Goal: Complete application form

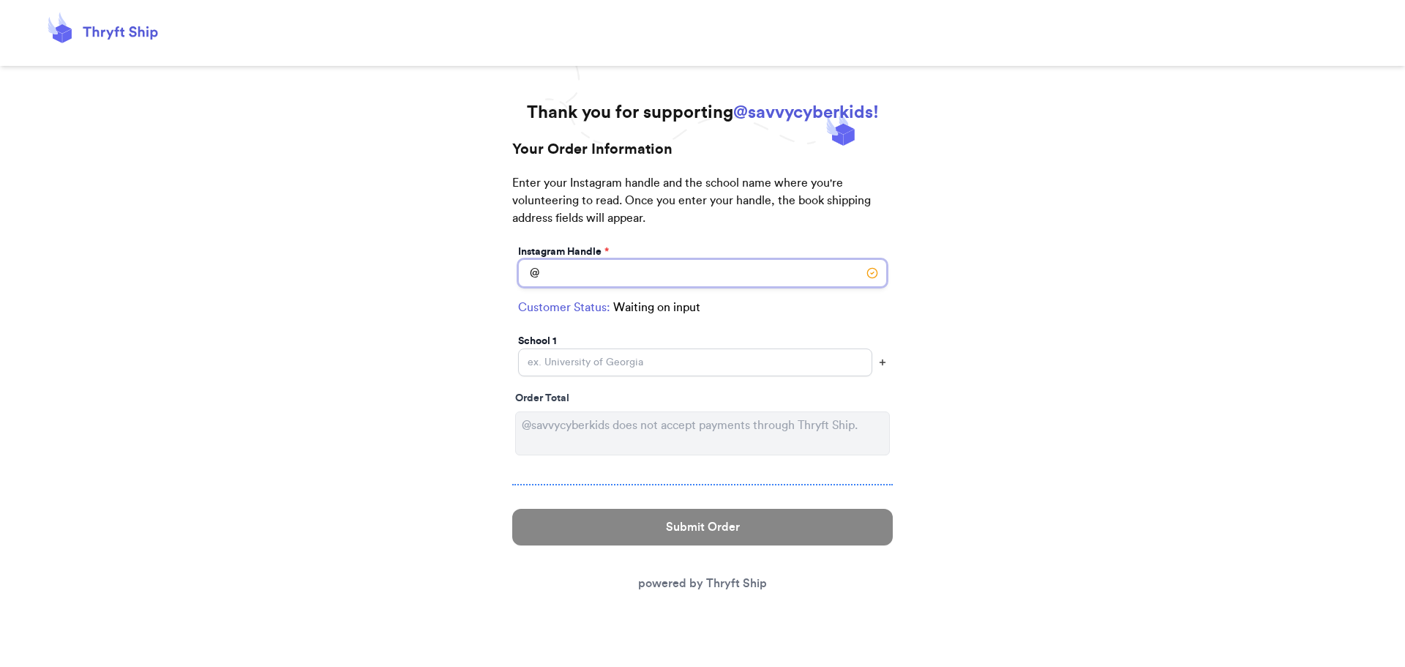
click at [700, 272] on input "Instagram Handle *" at bounding box center [702, 273] width 369 height 28
type input "notannasweet"
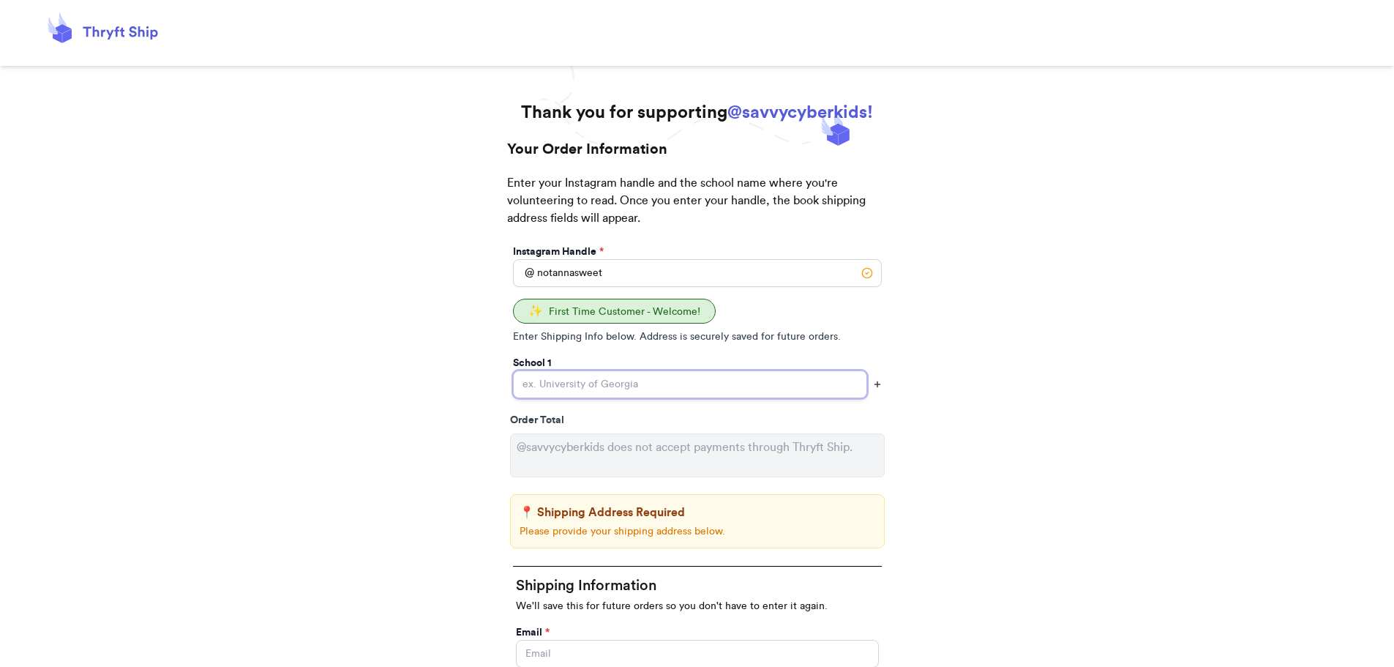
click at [657, 390] on input "Instagram Handle *" at bounding box center [690, 384] width 354 height 28
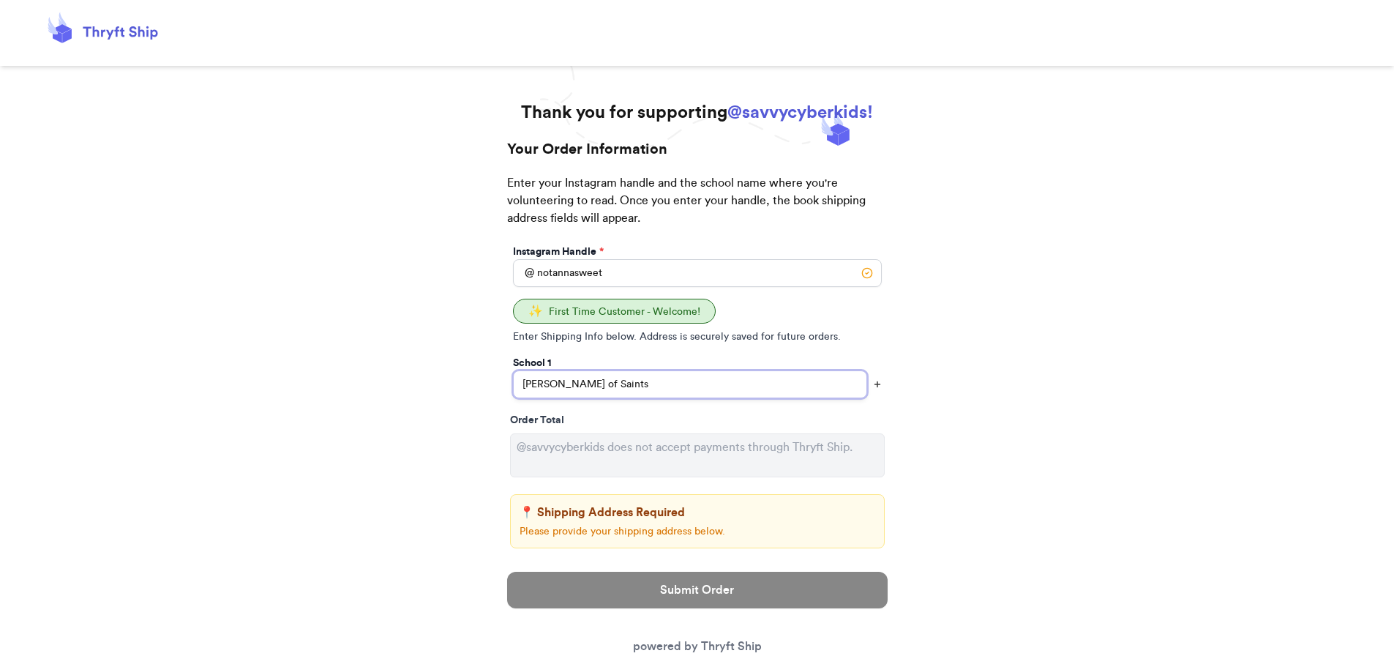
type input "[PERSON_NAME] of Saints"
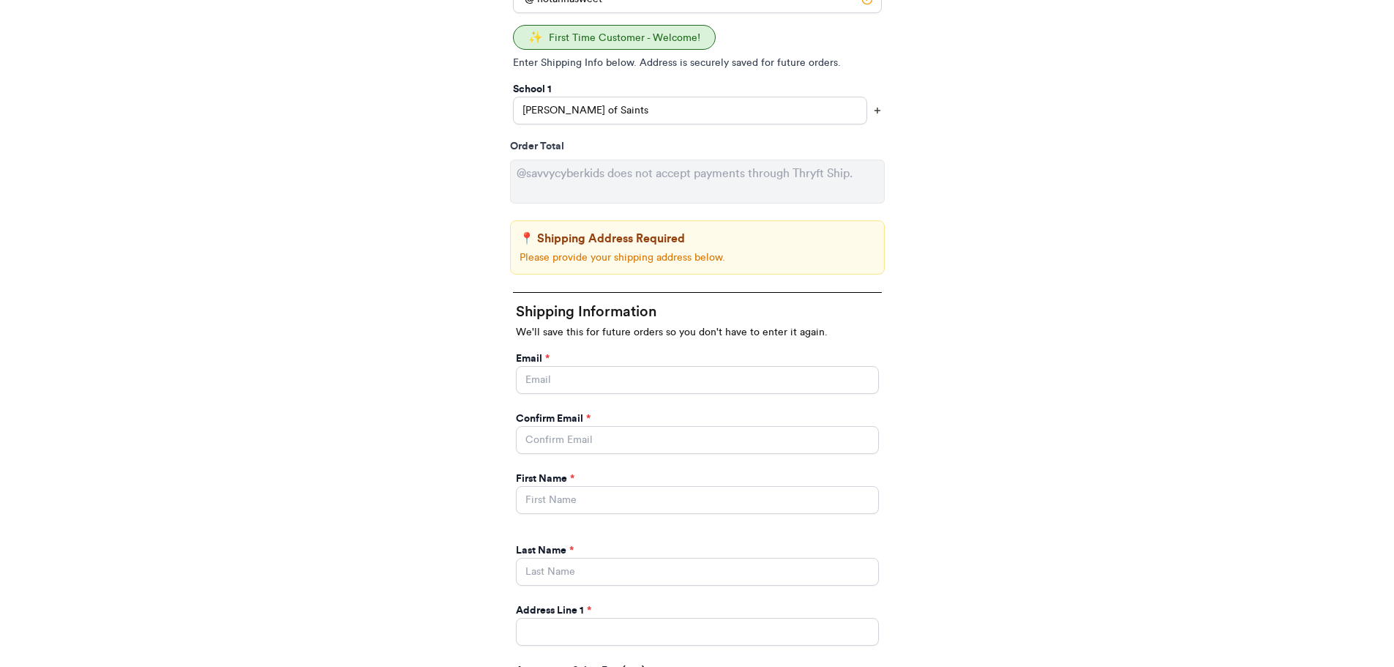
scroll to position [293, 0]
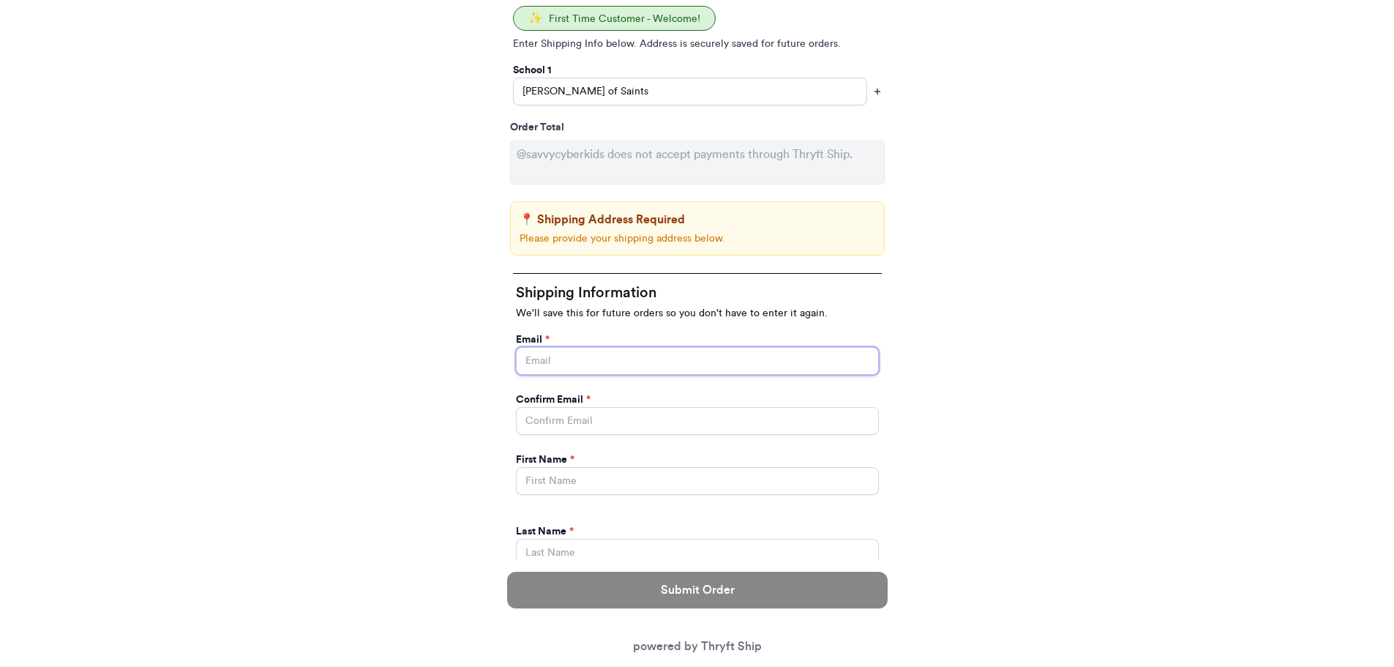
click at [586, 362] on input "Instagram Handle *" at bounding box center [697, 361] width 363 height 28
type input "[EMAIL_ADDRESS][DOMAIN_NAME]"
click at [590, 416] on input "Instagram Handle *" at bounding box center [697, 421] width 363 height 28
type input "[EMAIL_ADDRESS][DOMAIN_NAME]"
type input "[PERSON_NAME]"
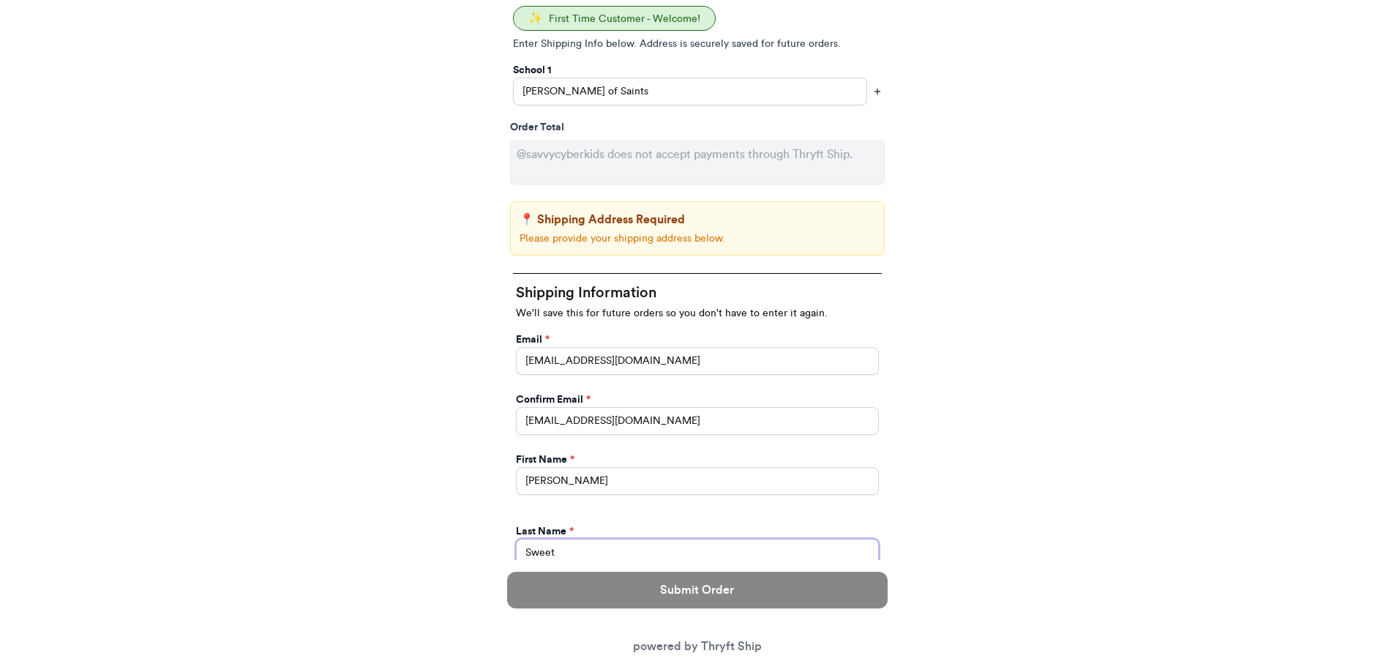
type input "Sweet"
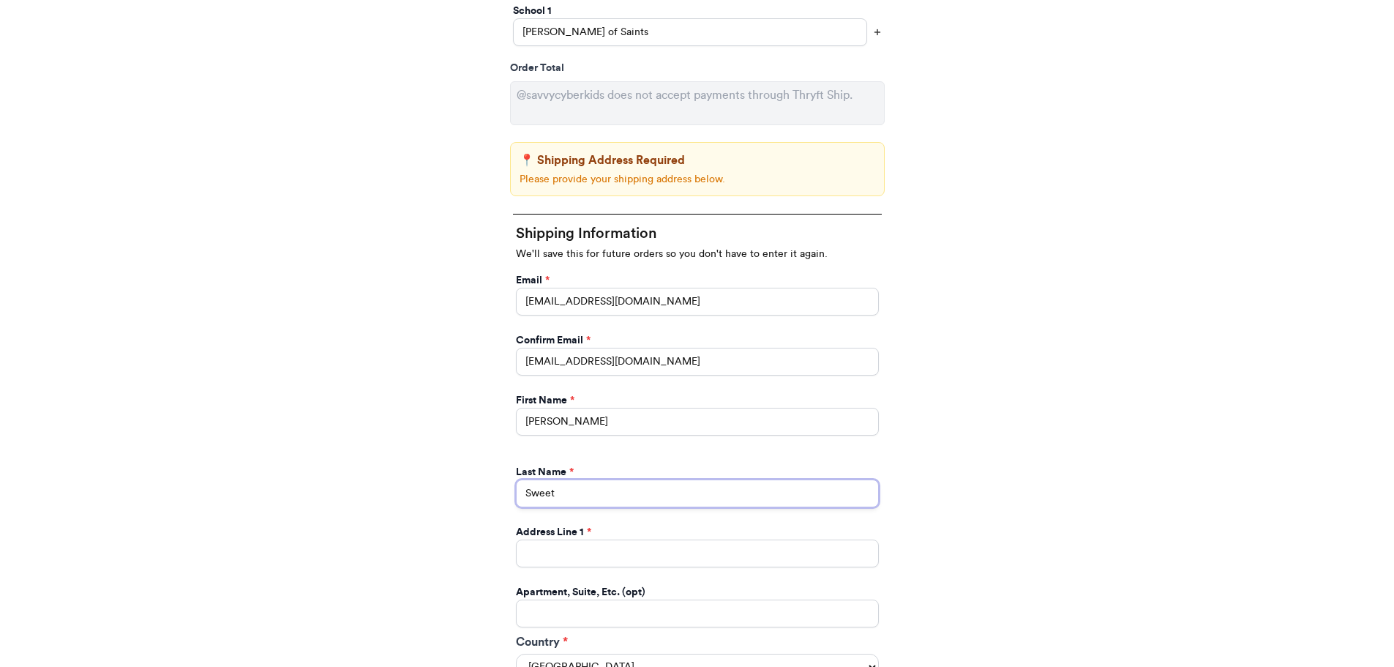
scroll to position [512, 0]
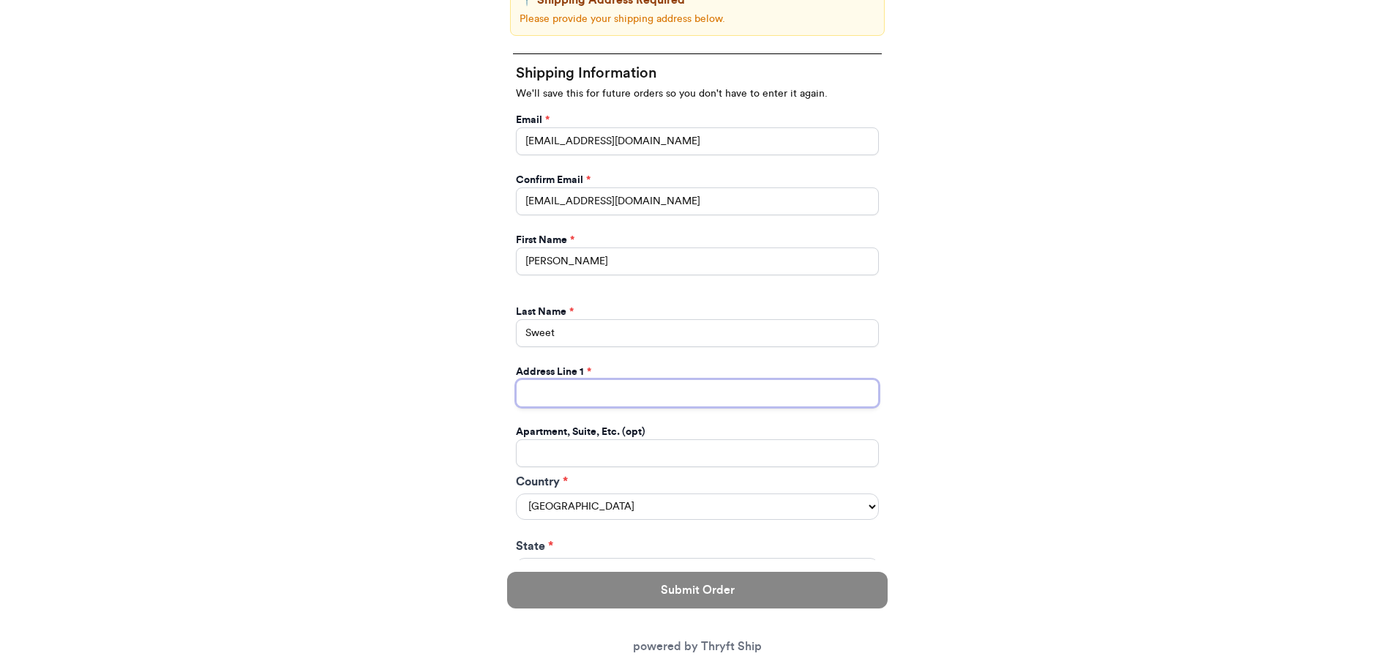
click at [568, 395] on input "Instagram Handle *" at bounding box center [697, 393] width 363 height 28
type input "[STREET_ADDRESS]"
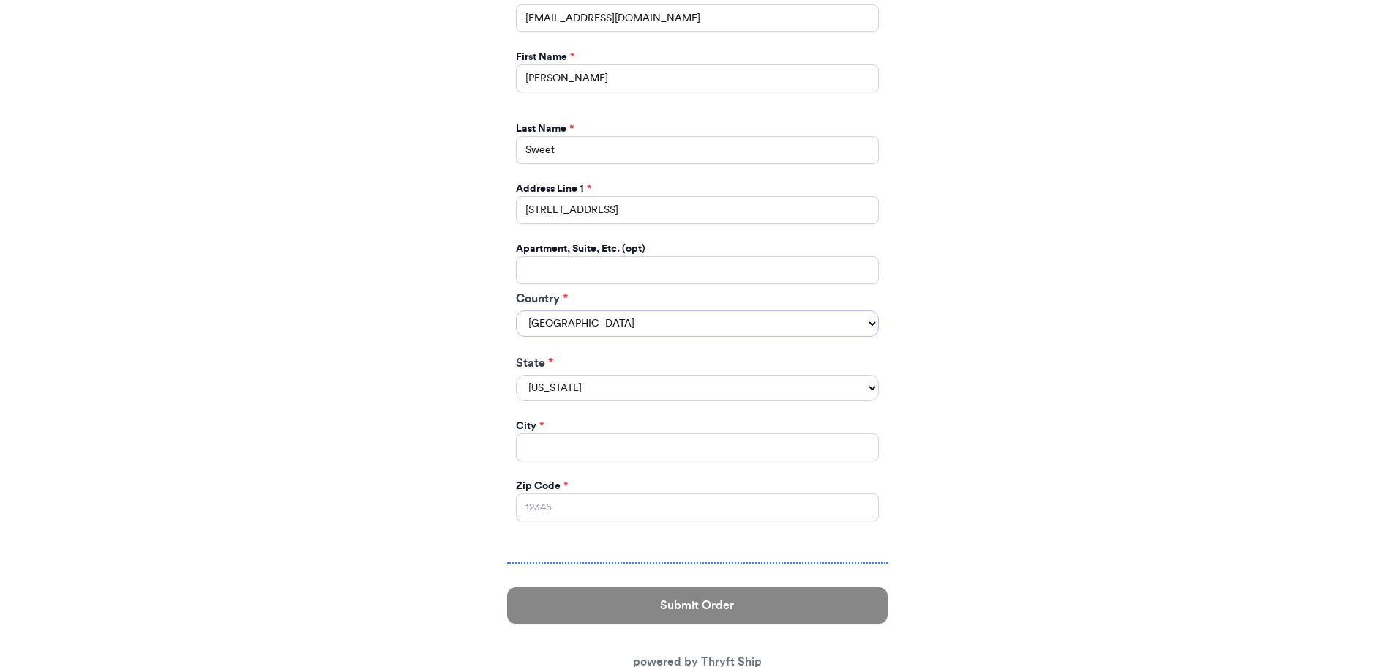
scroll to position [740, 0]
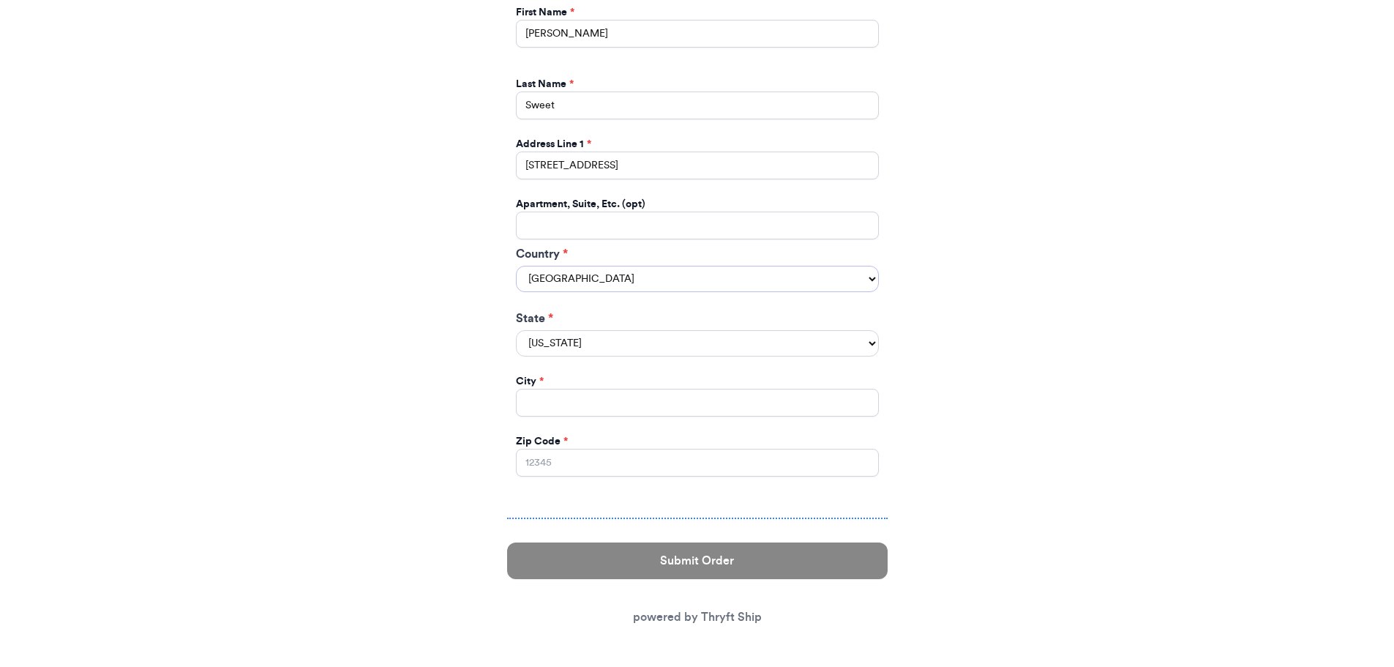
click at [598, 282] on select "[GEOGRAPHIC_DATA] [GEOGRAPHIC_DATA] [GEOGRAPHIC_DATA]" at bounding box center [697, 279] width 363 height 26
click at [516, 266] on select "[GEOGRAPHIC_DATA] [GEOGRAPHIC_DATA] [GEOGRAPHIC_DATA]" at bounding box center [697, 279] width 363 height 26
click at [561, 342] on select "[US_STATE] [US_STATE] [US_STATE] [US_STATE] [US_STATE] [US_STATE] [US_STATE] [U…" at bounding box center [697, 343] width 363 height 26
select select "WI"
click at [516, 330] on select "[US_STATE] [US_STATE] [US_STATE] [US_STATE] [US_STATE] [US_STATE] [US_STATE] [U…" at bounding box center [697, 343] width 363 height 26
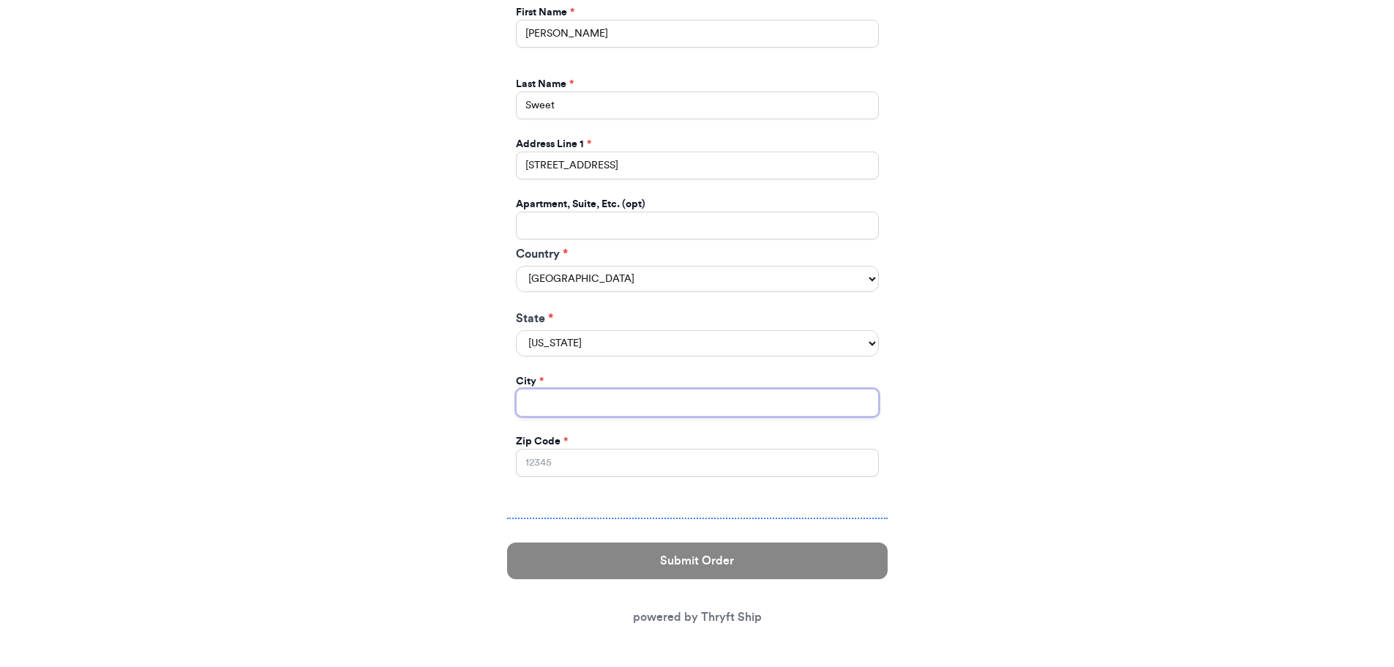
click at [564, 398] on input "Instagram Handle *" at bounding box center [697, 403] width 363 height 28
type input "[GEOGRAPHIC_DATA]"
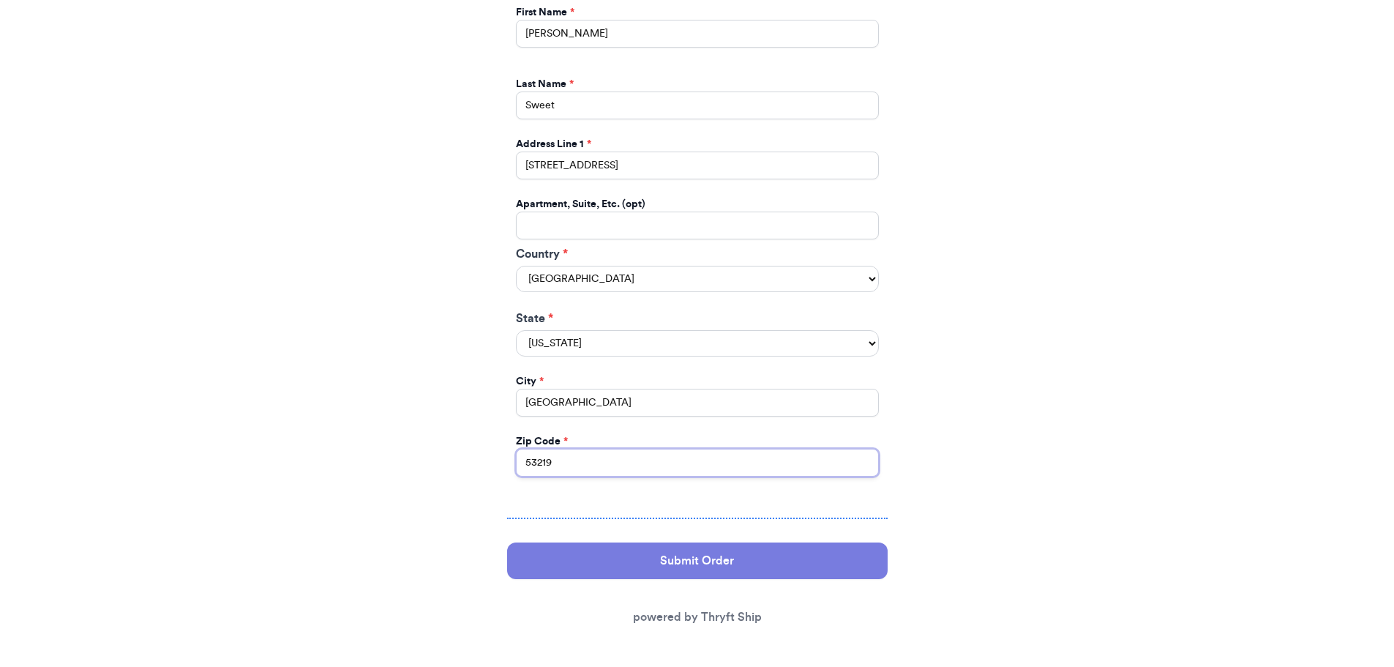
type input "53219"
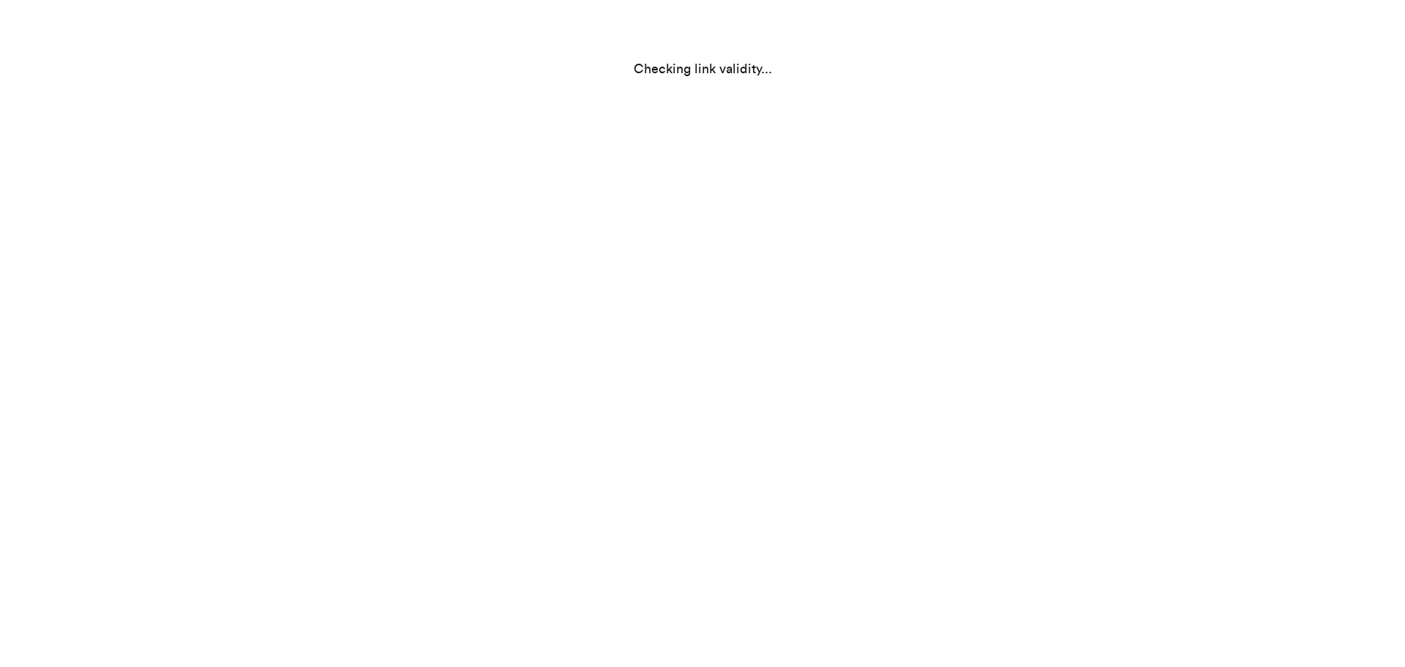
scroll to position [0, 0]
select select "WI"
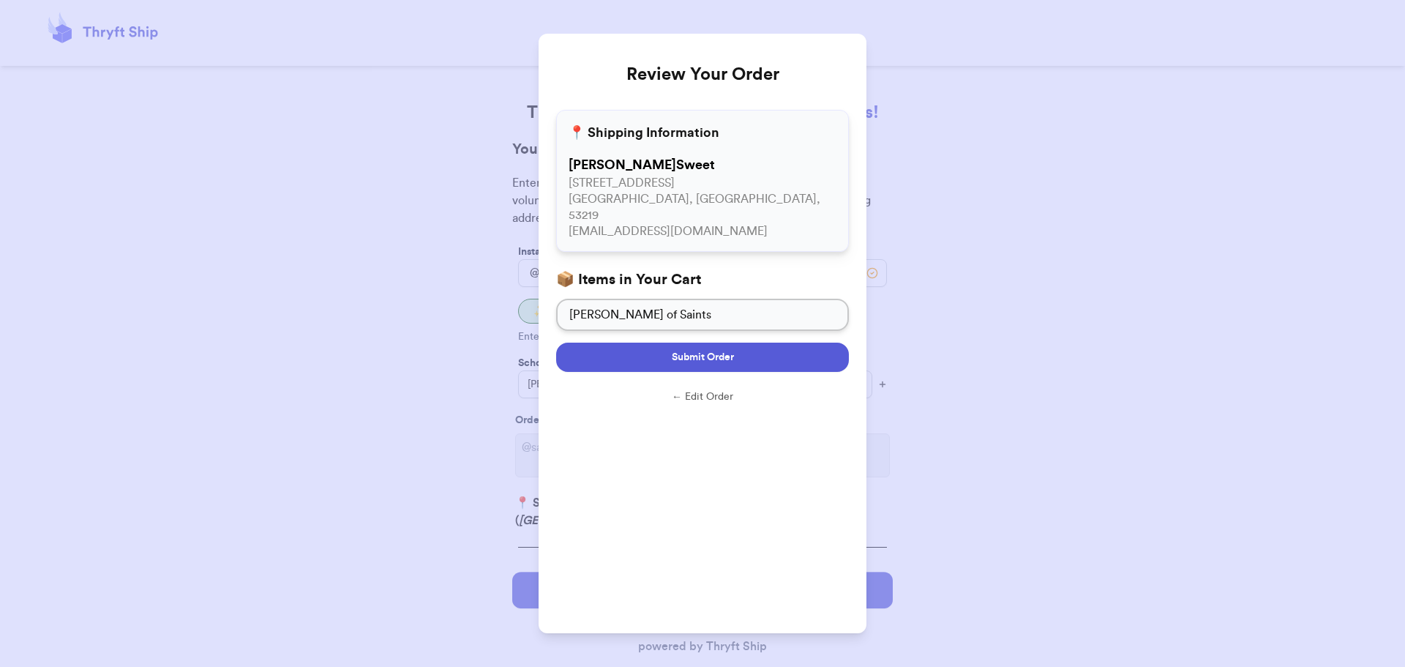
click at [732, 350] on span "Submit Order" at bounding box center [703, 357] width 62 height 15
